Goal: Go to known website: Access a specific website the user already knows

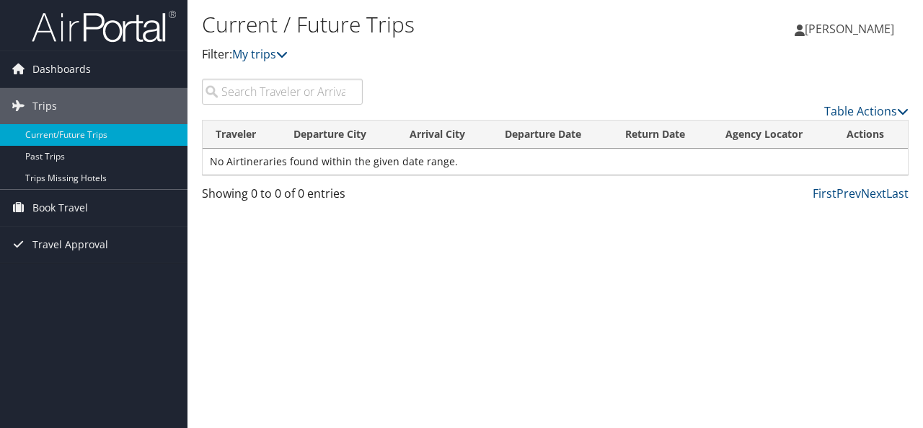
click at [265, 93] on input "search" at bounding box center [282, 92] width 161 height 26
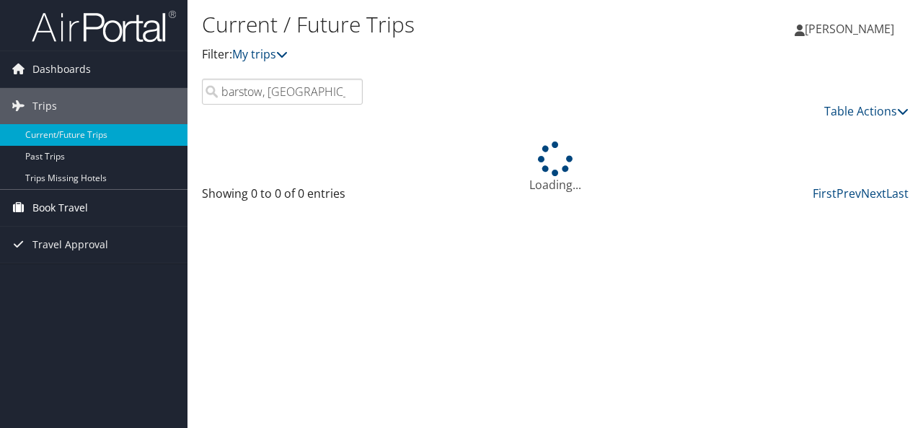
type input "barstow, [GEOGRAPHIC_DATA]"
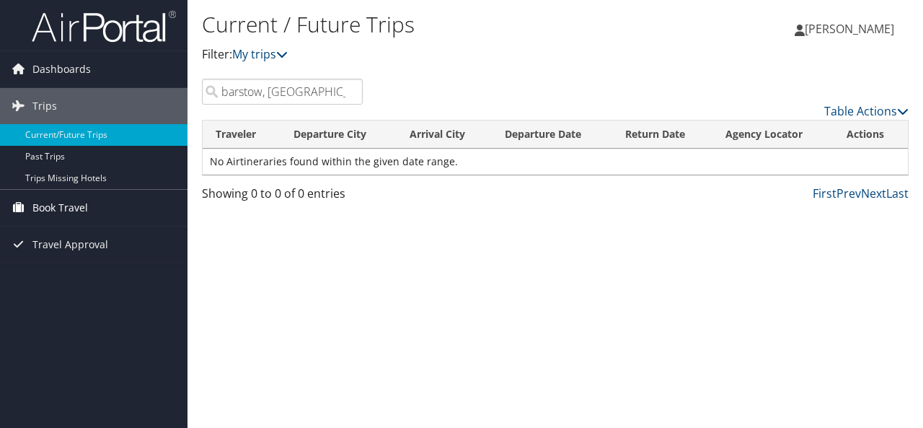
click at [89, 205] on link "Book Travel" at bounding box center [94, 208] width 188 height 36
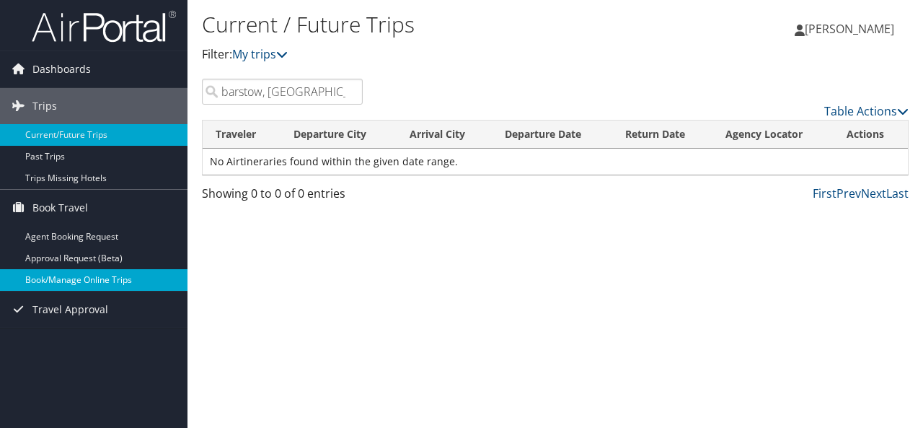
click at [123, 276] on link "Book/Manage Online Trips" at bounding box center [94, 280] width 188 height 22
